Goal: Information Seeking & Learning: Learn about a topic

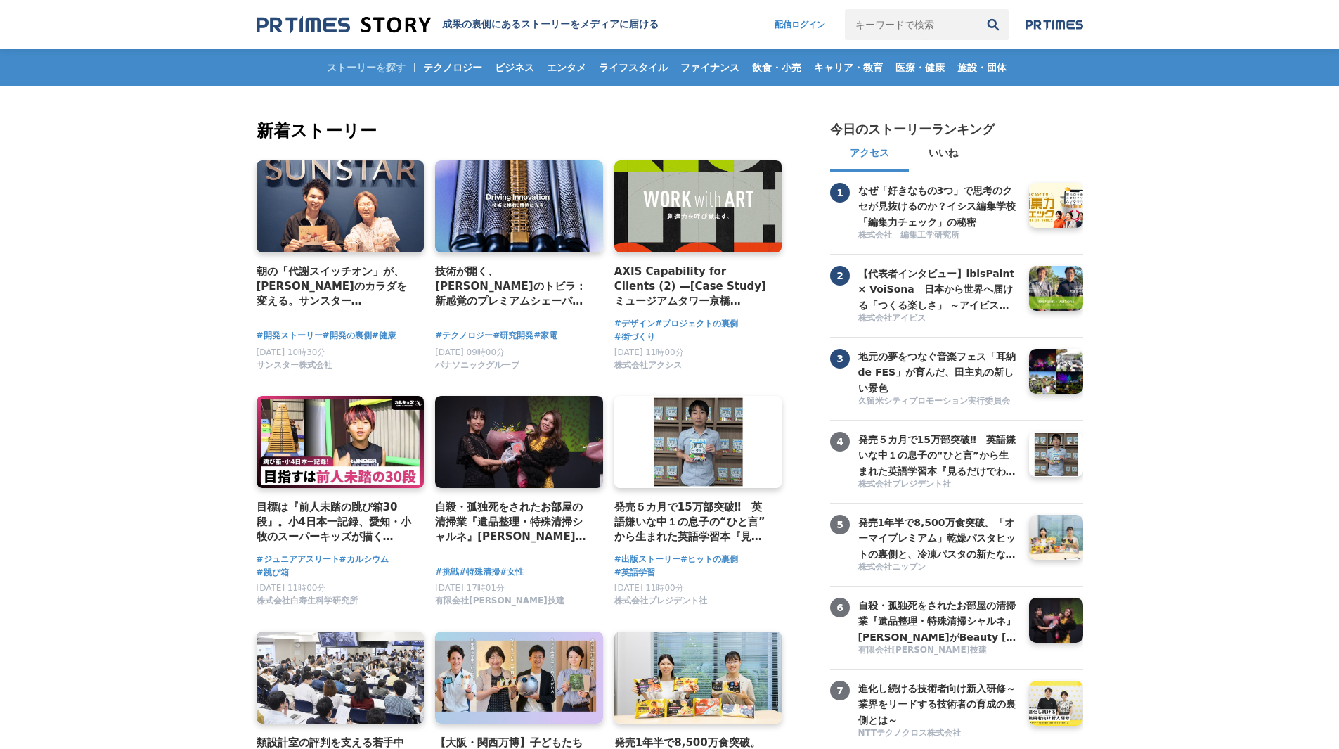
scroll to position [211, 0]
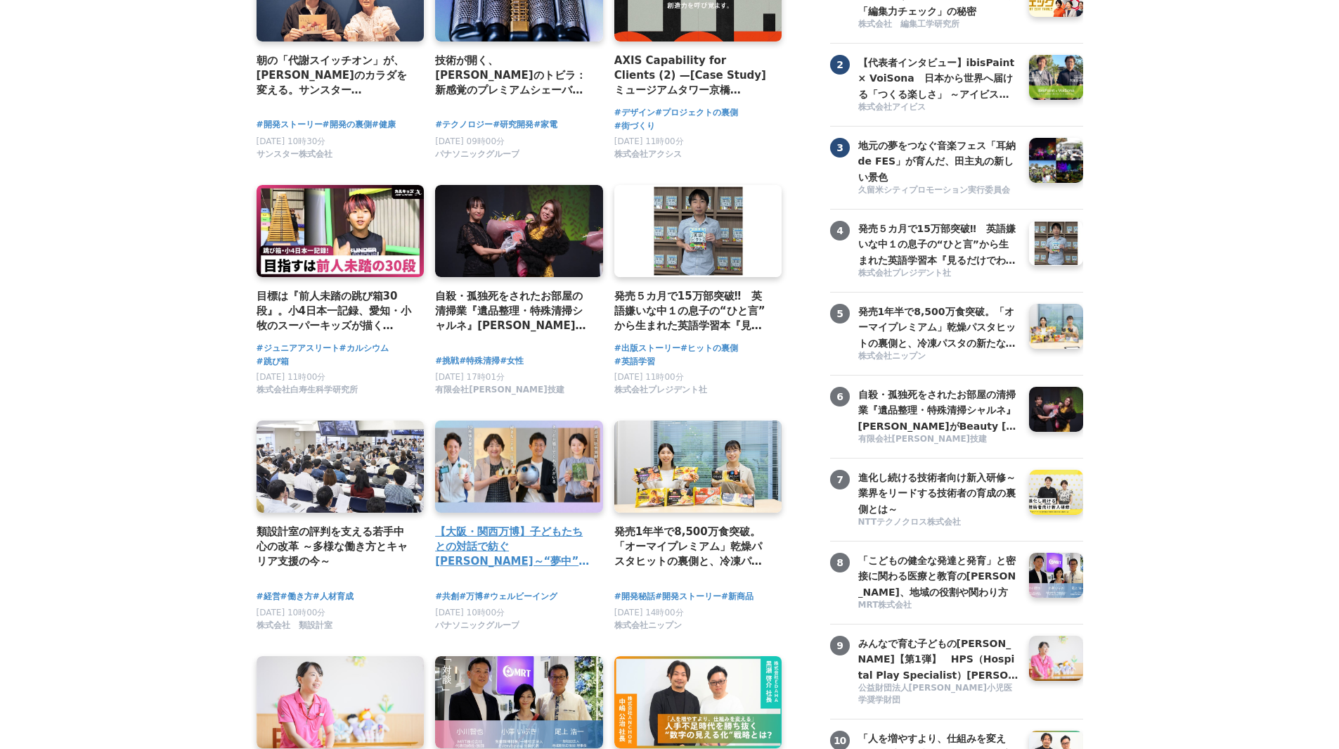
click at [561, 545] on h4 "【大阪・関西万博】子どもたちとの対話で紡ぐ[PERSON_NAME]～“夢中”の力を育む「Unlock FRプログラム」" at bounding box center [513, 547] width 157 height 46
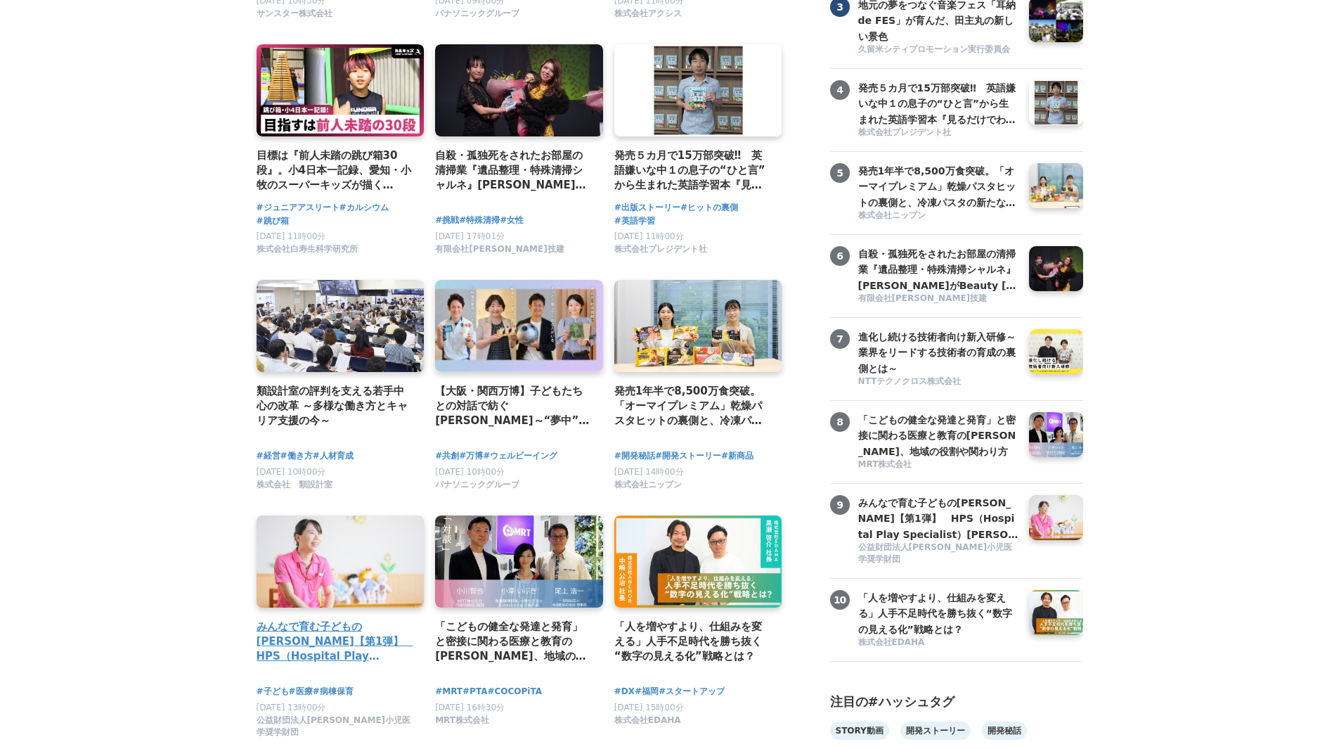
click at [364, 631] on h4 "みんなで育む子どもの未来【第1弾】　HPS（Hospital Play Specialist）時本雅子さん　ーチャイルドフレンドリーな医療を目指して" at bounding box center [335, 642] width 157 height 46
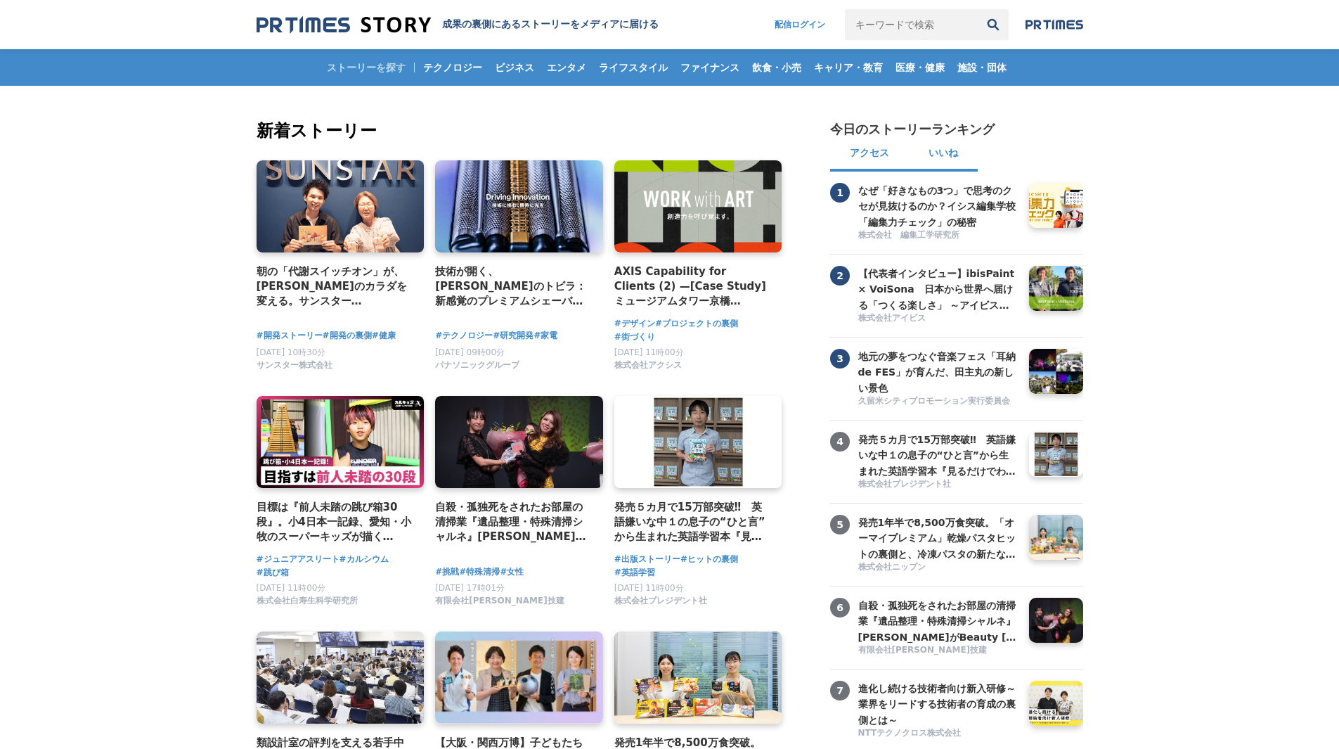
click at [945, 150] on button "いいね" at bounding box center [943, 155] width 69 height 34
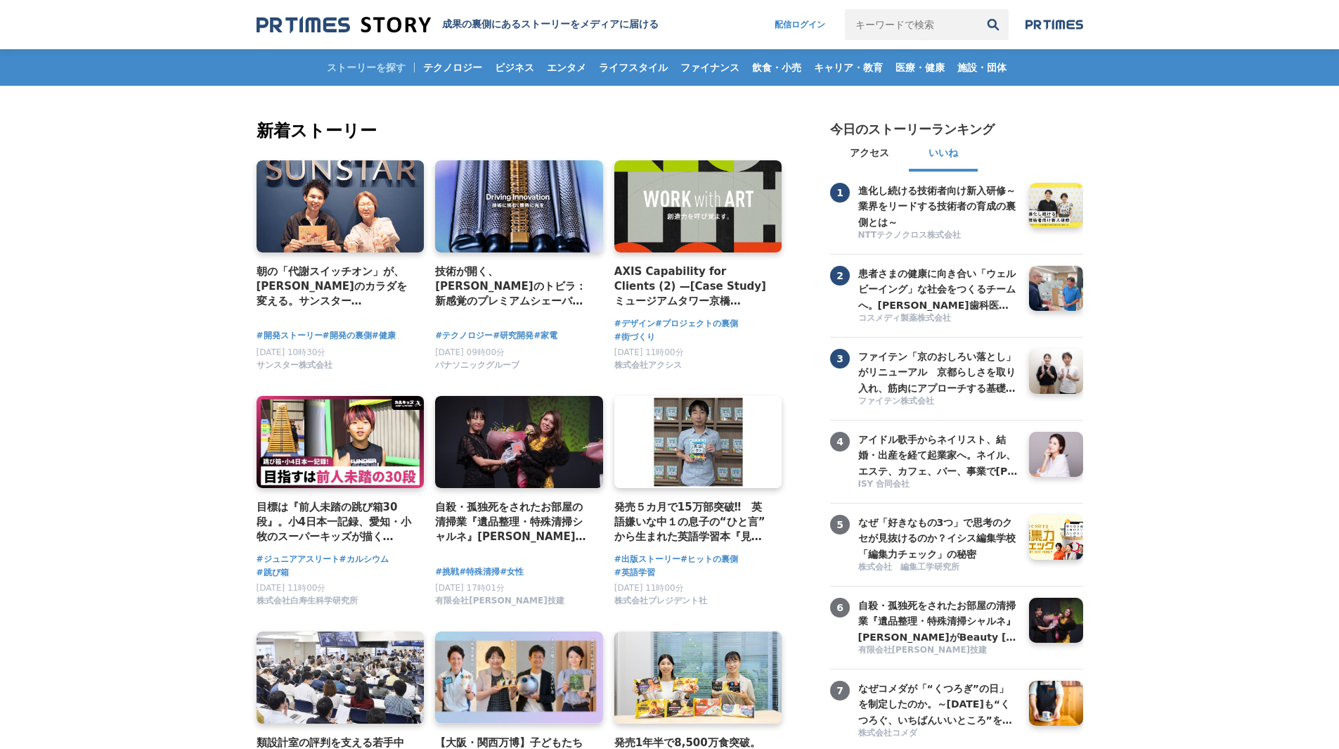
click at [929, 284] on h3 "患者さまの健康に向き合い「ウェルビーイング」な社会をつくるチームへ。森岡歯科医院の「やさしい医療」" at bounding box center [939, 289] width 160 height 47
click at [979, 392] on h3 "ファイテン「京のおしろい落とし」がリニューアル　京都らしさを取り入れ、筋肉にアプローチする基礎化粧品が完成" at bounding box center [939, 372] width 160 height 47
click at [934, 202] on h3 "進化し続ける技術者向け新入研修～業界をリードする技術者の育成の裏側とは～" at bounding box center [939, 206] width 160 height 47
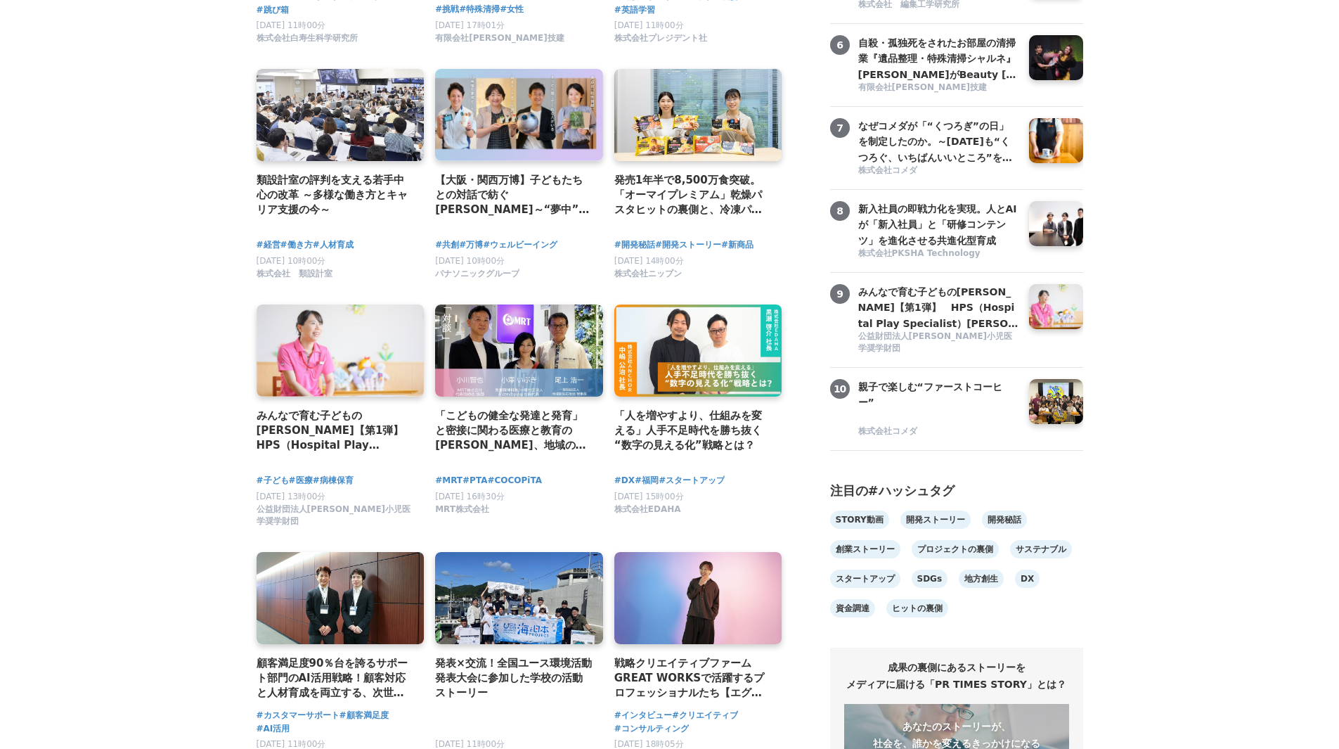
scroll to position [1266, 0]
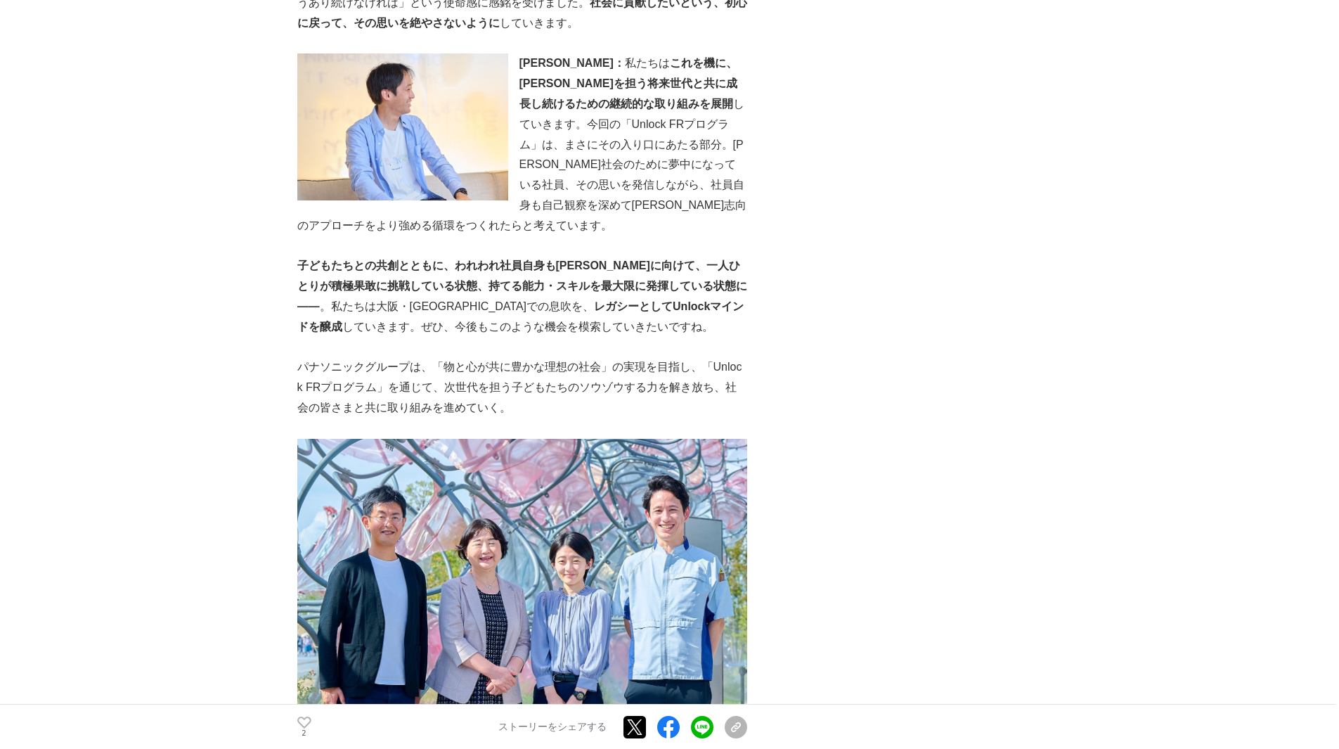
scroll to position [6117, 0]
